Goal: Information Seeking & Learning: Learn about a topic

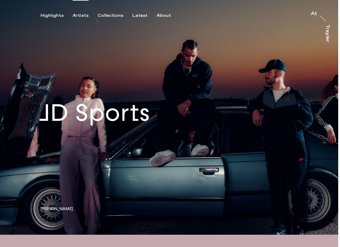
click at [73, 15] on div "Artists" at bounding box center [81, 15] width 16 height 5
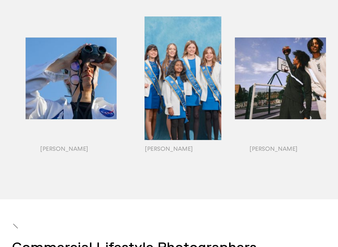
scroll to position [699, 0]
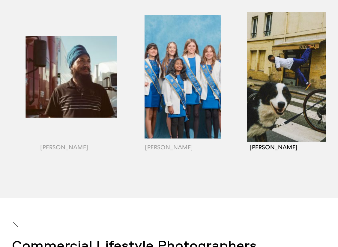
click at [264, 99] on div "button" at bounding box center [273, 84] width 105 height 187
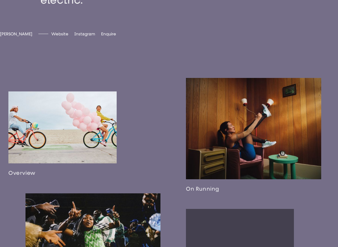
scroll to position [372, 0]
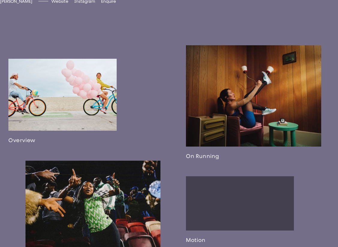
click at [230, 80] on link at bounding box center [253, 102] width 135 height 114
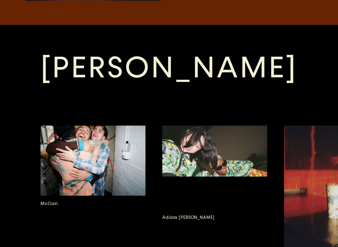
scroll to position [878, 0]
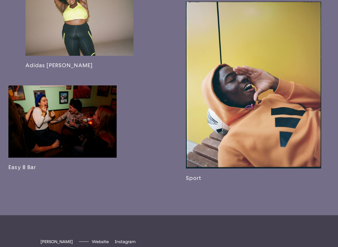
scroll to position [868, 0]
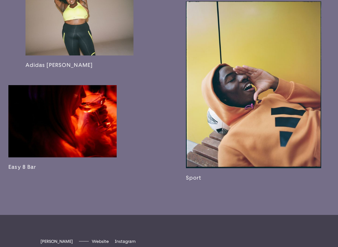
click at [228, 148] on link at bounding box center [253, 91] width 135 height 180
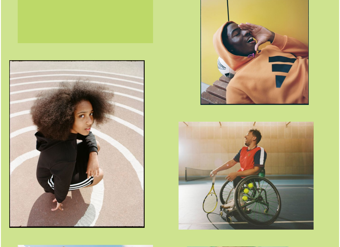
scroll to position [764, 0]
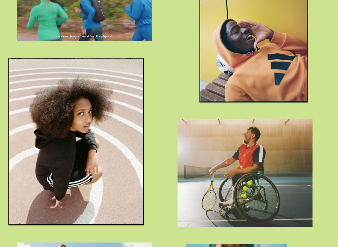
click at [99, 136] on img "button" at bounding box center [75, 142] width 135 height 168
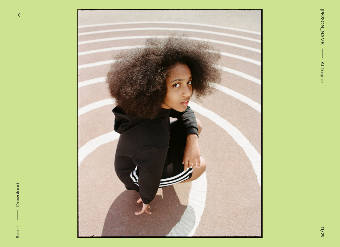
click at [296, 120] on button at bounding box center [255, 61] width 170 height 123
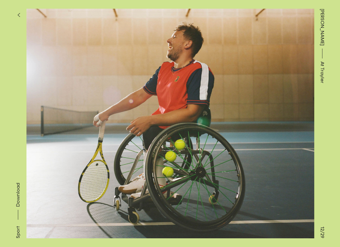
click at [296, 120] on button at bounding box center [255, 61] width 170 height 123
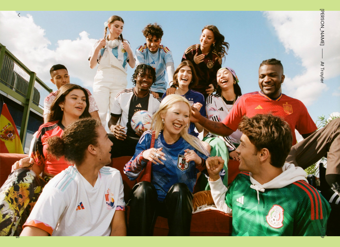
click at [296, 120] on button at bounding box center [255, 61] width 170 height 123
